Goal: Understand process/instructions: Learn how to perform a task or action

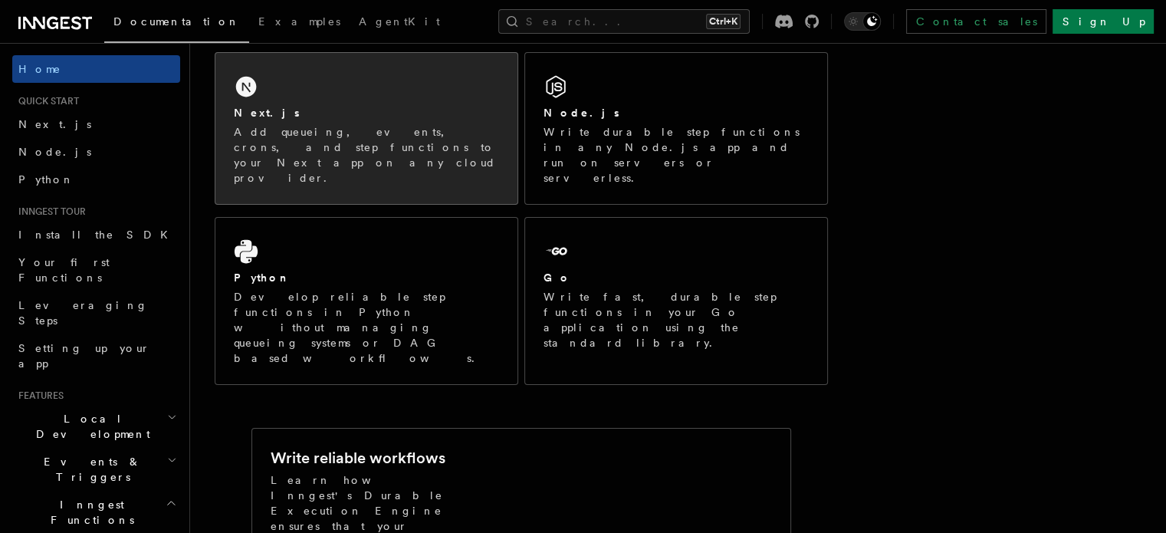
click at [314, 104] on div "Next.js Add queueing, events, crons, and step functions to your Next app on any…" at bounding box center [366, 128] width 302 height 151
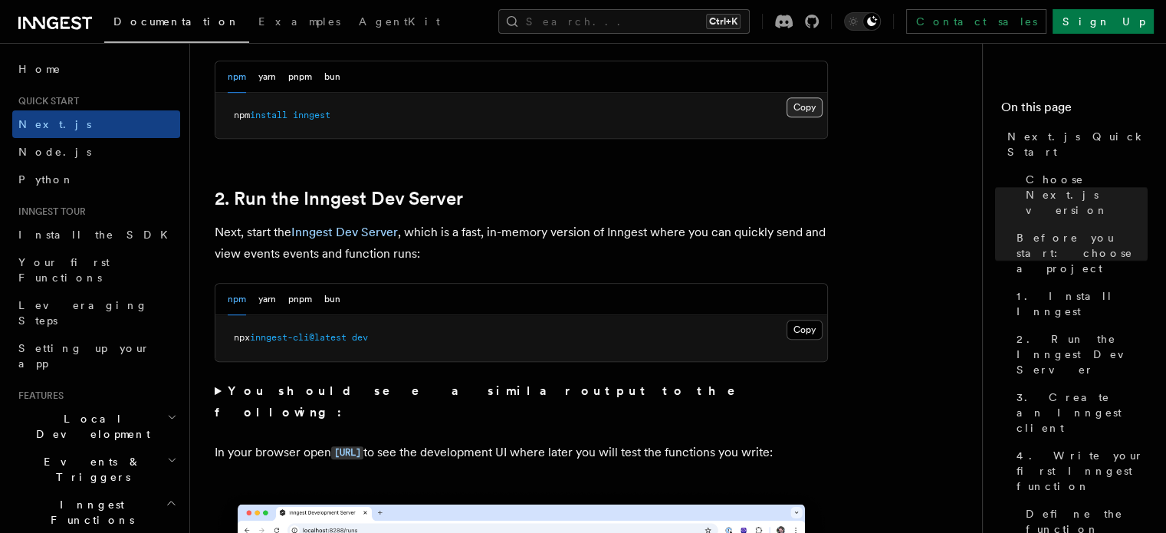
scroll to position [963, 0]
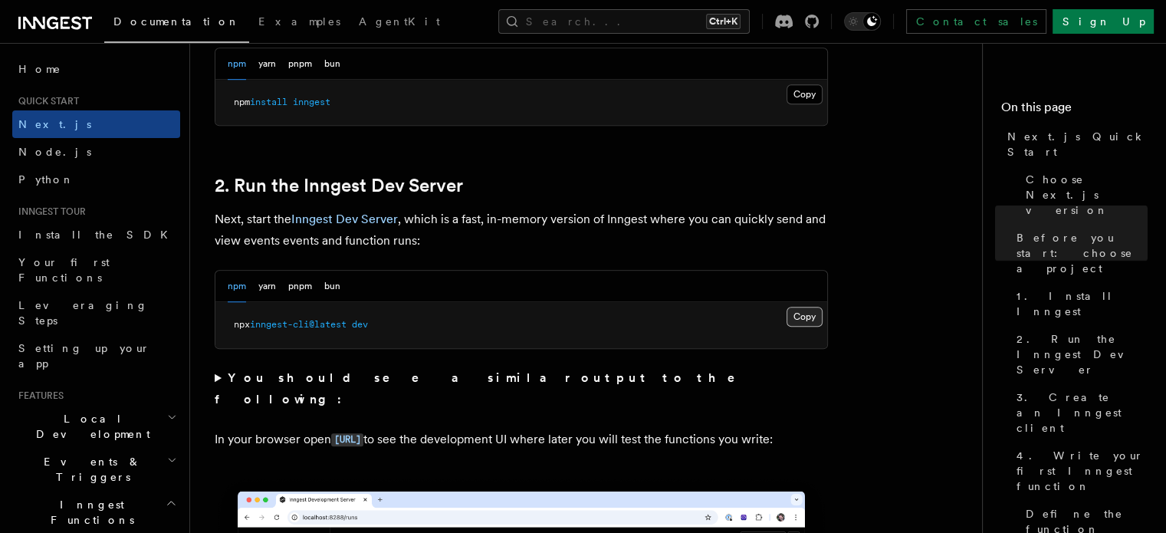
click at [804, 315] on button "Copy Copied" at bounding box center [805, 317] width 36 height 20
click at [803, 309] on button "Copy Copied" at bounding box center [805, 317] width 36 height 20
